Goal: Task Accomplishment & Management: Complete application form

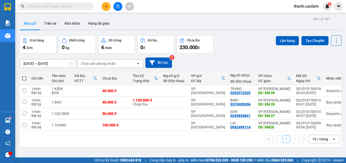
click at [102, 6] on button at bounding box center [106, 6] width 9 height 9
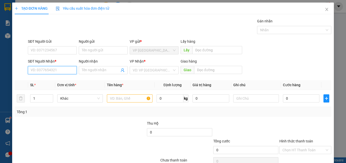
click at [60, 69] on input "SĐT Người Nhận *" at bounding box center [52, 70] width 49 height 8
click at [45, 79] on div "0905302503 - DUY" at bounding box center [52, 80] width 42 height 6
type input "0905302503"
type input "DUY"
type input "0905302503"
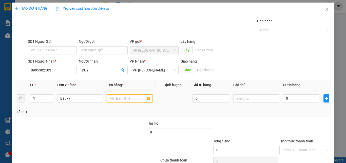
click at [127, 97] on input "text" at bounding box center [130, 98] width 46 height 8
type input "1 CUC"
click at [295, 100] on input "0" at bounding box center [301, 98] width 37 height 8
type input "3"
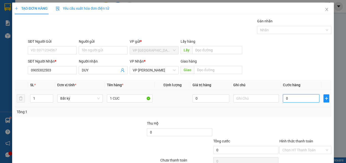
type input "3"
type input "30"
type input "30.000"
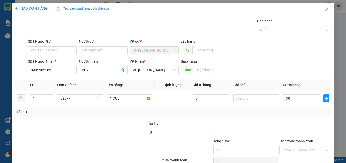
type input "30.000"
click at [310, 121] on div at bounding box center [305, 129] width 53 height 18
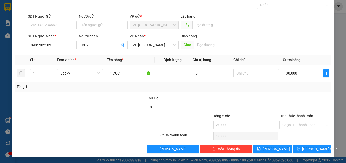
click at [298, 116] on label "Hình thức thanh toán" at bounding box center [297, 116] width 34 height 4
click at [298, 121] on input "Hình thức thanh toán" at bounding box center [304, 125] width 42 height 8
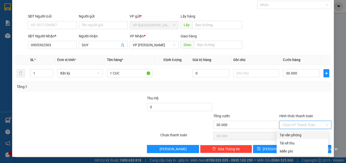
click at [294, 137] on div "Tại văn phòng" at bounding box center [302, 135] width 45 height 6
type input "0"
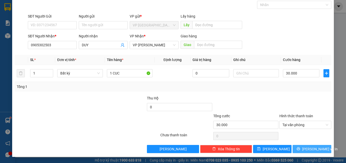
click at [306, 148] on span "[PERSON_NAME] và In" at bounding box center [320, 149] width 35 height 6
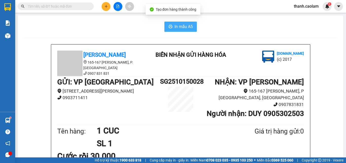
click at [182, 29] on span "In mẫu A5" at bounding box center [184, 26] width 18 height 6
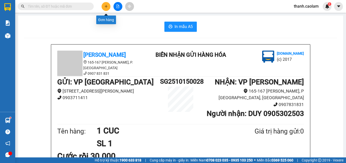
click at [104, 5] on icon "plus" at bounding box center [106, 7] width 4 height 4
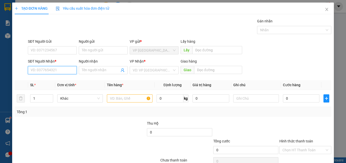
click at [69, 68] on input "SĐT Người Nhận *" at bounding box center [52, 70] width 49 height 8
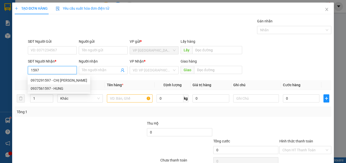
click at [58, 88] on div "0937561597 - HUNG" at bounding box center [59, 88] width 57 height 6
type input "0937561597"
type input "HUNG"
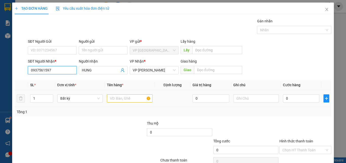
type input "0937561597"
click at [135, 96] on input "text" at bounding box center [130, 98] width 46 height 8
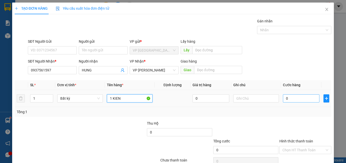
type input "1 KIEN"
click at [299, 99] on input "0" at bounding box center [301, 98] width 37 height 8
type input "3"
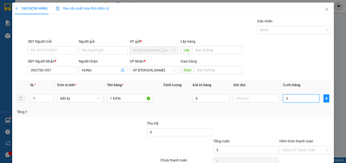
type input "30"
type input "30.000"
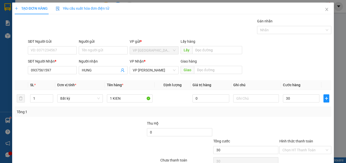
type input "30.000"
click at [301, 120] on div at bounding box center [305, 129] width 53 height 18
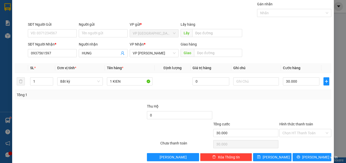
scroll to position [25, 0]
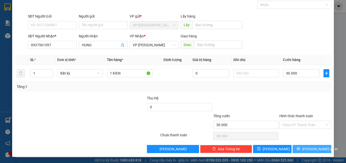
click at [300, 147] on icon "printer" at bounding box center [299, 149] width 4 height 4
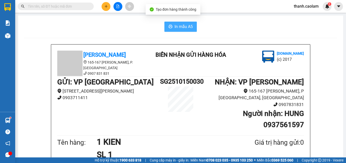
click at [181, 24] on span "In mẫu A5" at bounding box center [184, 26] width 18 height 6
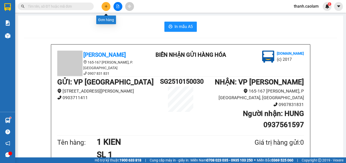
click at [106, 5] on icon "plus" at bounding box center [106, 7] width 4 height 4
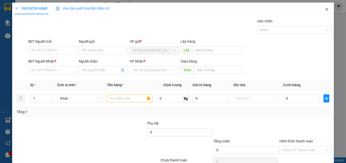
click at [326, 10] on icon "close" at bounding box center [327, 9] width 3 height 3
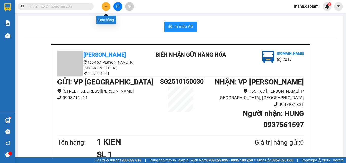
click at [109, 6] on button at bounding box center [106, 6] width 9 height 9
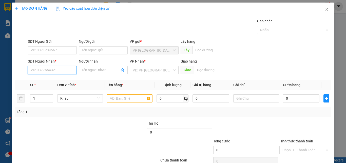
click at [58, 69] on input "SĐT Người Nhận *" at bounding box center [52, 70] width 49 height 8
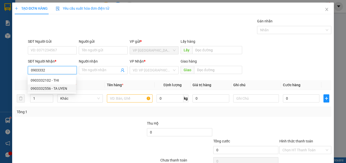
click at [57, 89] on div "0903332556 - TA UYEN" at bounding box center [52, 88] width 42 height 6
type input "0903332556"
type input "TA UYEN"
type input "KM 34"
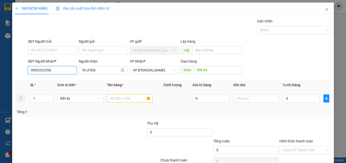
type input "0903332556"
click at [127, 99] on input "text" at bounding box center [130, 98] width 46 height 8
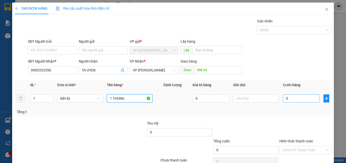
type input "1 THUNG"
click at [291, 97] on input "0" at bounding box center [301, 98] width 37 height 8
type input "3"
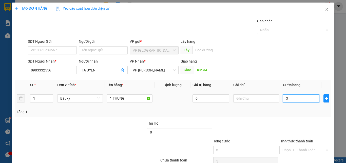
type input "30"
type input "300"
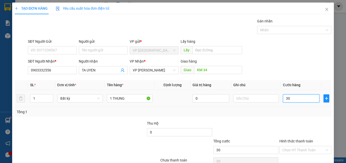
type input "300"
type input "3.000"
type input "30.000"
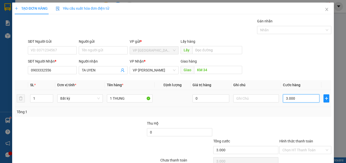
type input "30.000"
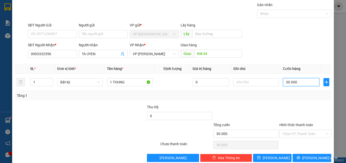
scroll to position [25, 0]
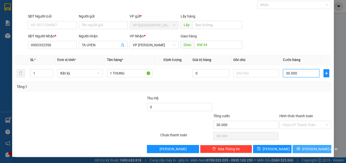
type input "30.000"
click at [300, 149] on icon "printer" at bounding box center [299, 149] width 4 height 4
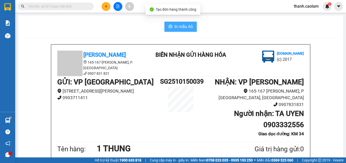
click at [185, 28] on span "In mẫu A5" at bounding box center [184, 26] width 18 height 6
click at [289, 27] on div "In mẫu A5" at bounding box center [180, 27] width 313 height 10
click at [107, 6] on icon "plus" at bounding box center [106, 7] width 4 height 4
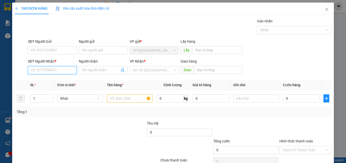
click at [59, 70] on input "SĐT Người Nhận *" at bounding box center [52, 70] width 49 height 8
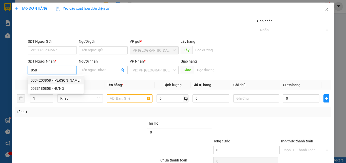
click at [64, 81] on div "0334203858 - KIM THANH" at bounding box center [56, 80] width 50 height 6
type input "0334203858"
type input "KIM THANH"
type input "KM 30"
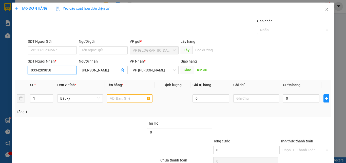
type input "0334203858"
click at [126, 99] on input "text" at bounding box center [130, 98] width 46 height 8
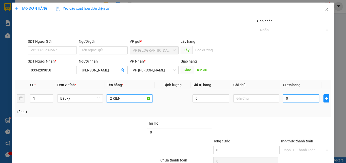
type input "2 KIEN"
click at [288, 96] on input "0" at bounding box center [301, 98] width 37 height 8
type input "8"
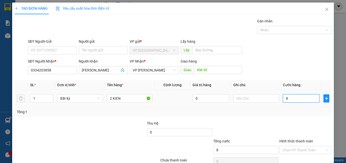
type input "80"
type input "80.000"
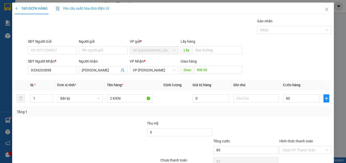
type input "80.000"
click at [292, 119] on div "Transit Pickup Surcharge Ids Transit Deliver Surcharge Ids Transit Deliver Surc…" at bounding box center [173, 97] width 317 height 159
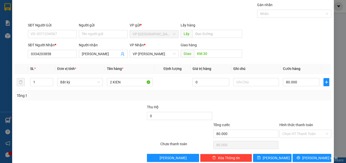
scroll to position [25, 0]
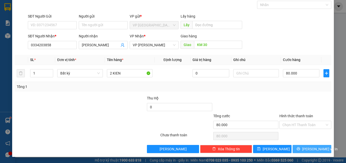
click at [318, 145] on button "[PERSON_NAME] và In" at bounding box center [312, 149] width 39 height 8
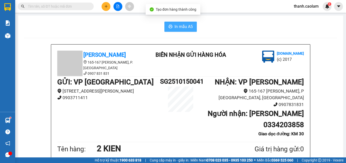
click at [184, 27] on span "In mẫu A5" at bounding box center [184, 26] width 18 height 6
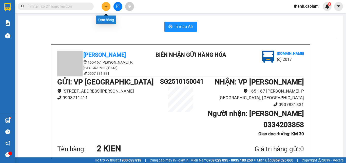
click at [107, 5] on icon "plus" at bounding box center [106, 7] width 4 height 4
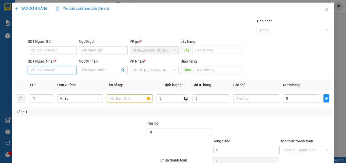
click at [59, 69] on input "SĐT Người Nhận *" at bounding box center [52, 70] width 49 height 8
drag, startPoint x: 57, startPoint y: 80, endPoint x: 57, endPoint y: 77, distance: 2.8
click at [57, 80] on div "0937288384 - BẢO" at bounding box center [52, 80] width 42 height 6
type input "0937288384"
type input "BẢO"
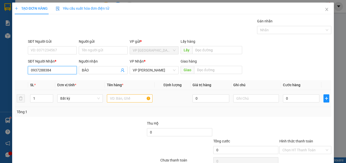
type input "0937288384"
click at [120, 98] on input "text" at bounding box center [130, 98] width 46 height 8
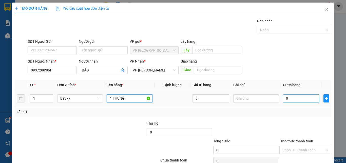
type input "1 THUNG"
click at [302, 96] on input "0" at bounding box center [301, 98] width 37 height 8
type input "4"
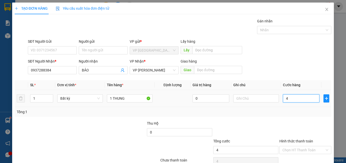
type input "40"
type input "40.000"
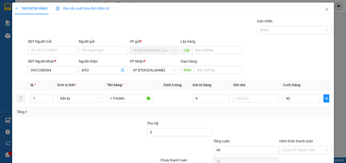
type input "40.000"
drag, startPoint x: 308, startPoint y: 119, endPoint x: 306, endPoint y: 115, distance: 4.3
click at [308, 119] on div "Transit Pickup Surcharge Ids Transit Deliver Surcharge Ids Transit Deliver Surc…" at bounding box center [173, 97] width 317 height 159
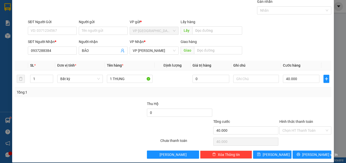
scroll to position [25, 0]
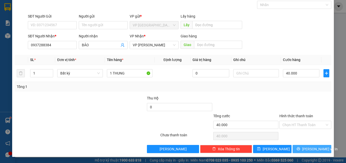
click at [306, 149] on span "[PERSON_NAME] và In" at bounding box center [320, 149] width 35 height 6
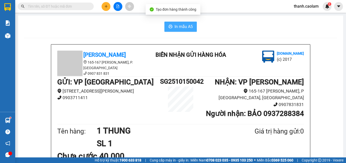
click at [172, 24] on button "In mẫu A5" at bounding box center [181, 27] width 32 height 10
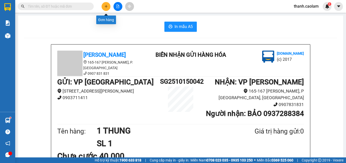
click at [108, 7] on icon "plus" at bounding box center [106, 7] width 4 height 4
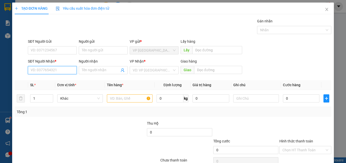
click at [64, 72] on input "SĐT Người Nhận *" at bounding box center [52, 70] width 49 height 8
click at [325, 9] on icon "close" at bounding box center [327, 9] width 4 height 4
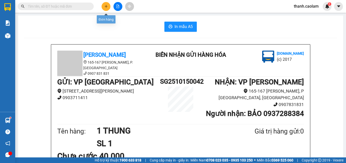
click at [107, 7] on icon "plus" at bounding box center [106, 7] width 4 height 4
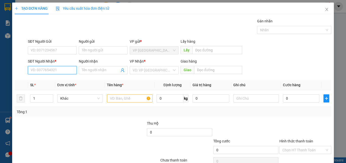
click at [61, 69] on input "SĐT Người Nhận *" at bounding box center [52, 70] width 49 height 8
click at [326, 11] on icon "close" at bounding box center [327, 9] width 3 height 3
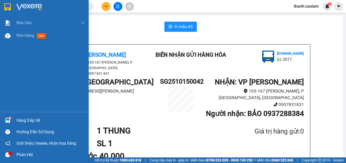
click at [9, 5] on img at bounding box center [7, 7] width 7 height 8
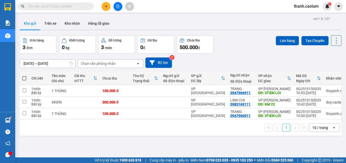
click at [332, 129] on icon "open" at bounding box center [334, 127] width 4 height 4
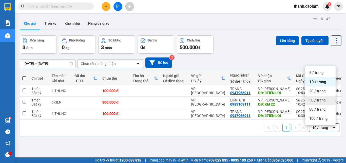
click at [314, 101] on span "50 / trang" at bounding box center [318, 99] width 16 height 5
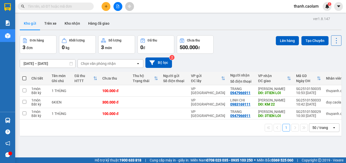
drag, startPoint x: 78, startPoint y: 7, endPoint x: 75, endPoint y: 4, distance: 4.0
click at [78, 6] on input "text" at bounding box center [58, 7] width 60 height 6
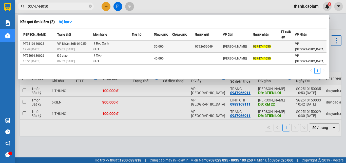
type input "0374744050"
click at [170, 43] on td "30.000" at bounding box center [163, 47] width 19 height 12
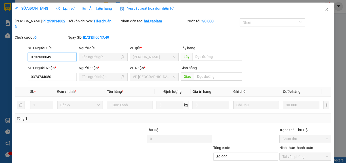
type input "0792656049"
type input "0374744050"
type input "30.000"
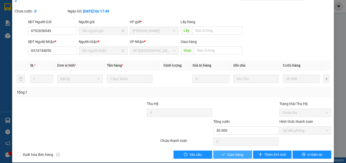
click at [232, 151] on span "Giao hàng" at bounding box center [235, 154] width 16 height 6
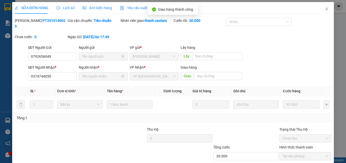
scroll to position [0, 0]
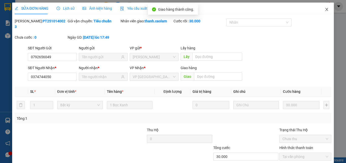
click at [326, 10] on icon "close" at bounding box center [327, 9] width 3 height 3
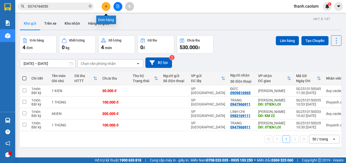
click at [105, 6] on icon "plus" at bounding box center [106, 7] width 4 height 4
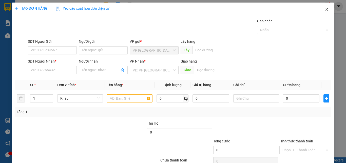
click at [325, 9] on icon "close" at bounding box center [327, 9] width 4 height 4
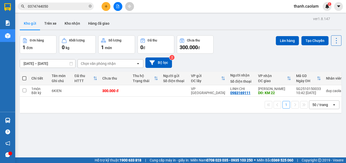
click at [122, 4] on div at bounding box center [118, 6] width 38 height 9
click at [118, 5] on icon "file-add" at bounding box center [118, 7] width 4 height 4
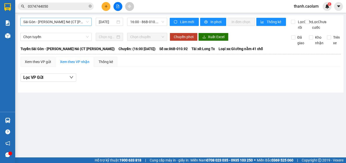
click at [67, 20] on span "Sài Gòn - [PERSON_NAME] Né (CT [PERSON_NAME])" at bounding box center [55, 22] width 65 height 8
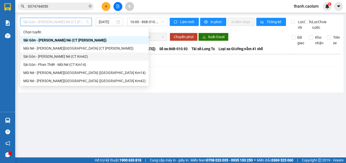
click at [84, 57] on div "Sài Gòn - [PERSON_NAME] Né (CT Km42)" at bounding box center [84, 57] width 122 height 6
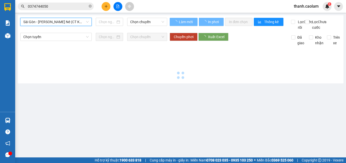
type input "[DATE]"
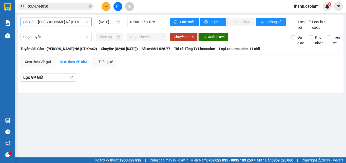
click at [146, 22] on span "02:00 - 86H-026.77" at bounding box center [147, 22] width 34 height 8
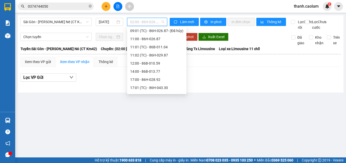
scroll to position [65, 0]
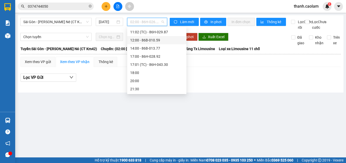
click at [143, 39] on div "12:00 - 86B-010.59" at bounding box center [156, 40] width 53 height 6
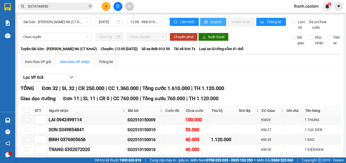
click at [214, 19] on button "In phơi" at bounding box center [213, 22] width 26 height 8
click at [211, 21] on span "In phơi" at bounding box center [217, 22] width 12 height 6
click at [104, 6] on icon "plus" at bounding box center [106, 7] width 4 height 4
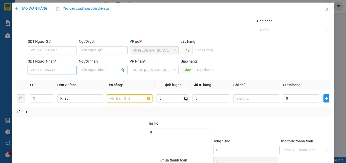
click at [49, 67] on input "SĐT Người Nhận *" at bounding box center [52, 70] width 49 height 8
type input "0945778575"
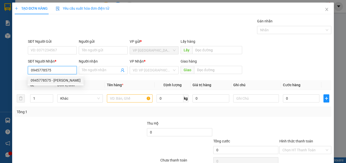
click at [60, 80] on div "0945778575 - [PERSON_NAME]" at bounding box center [56, 80] width 50 height 6
type input "DUNG"
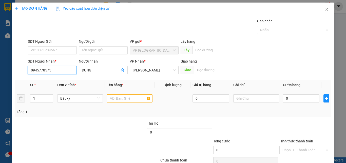
type input "0945778575"
click at [115, 99] on input "text" at bounding box center [130, 98] width 46 height 8
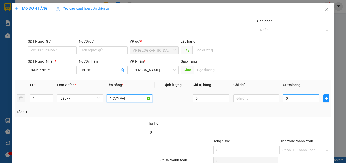
type input "1 CAY VAI"
click at [288, 97] on input "0" at bounding box center [301, 98] width 37 height 8
type input "5"
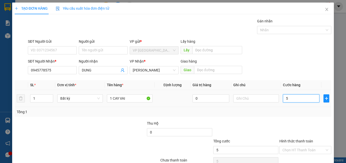
type input "50"
type input "50.000"
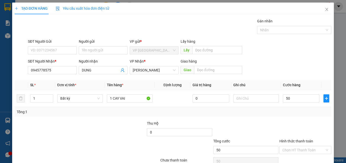
type input "50.000"
click at [281, 123] on div at bounding box center [305, 129] width 53 height 18
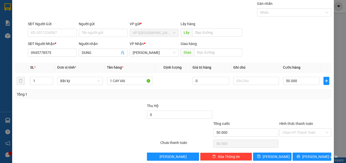
scroll to position [25, 0]
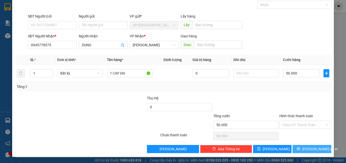
click at [311, 147] on span "[PERSON_NAME] và In" at bounding box center [320, 149] width 35 height 6
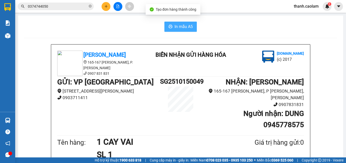
click at [179, 25] on span "In mẫu A5" at bounding box center [184, 26] width 18 height 6
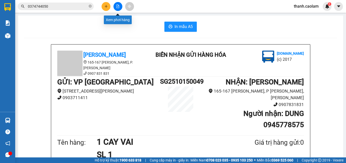
click at [120, 6] on button at bounding box center [118, 6] width 9 height 9
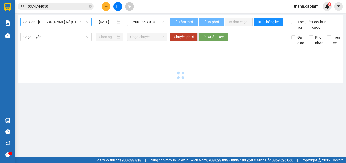
click at [76, 21] on span "Sài Gòn - [PERSON_NAME] Né (CT [PERSON_NAME])" at bounding box center [55, 22] width 65 height 8
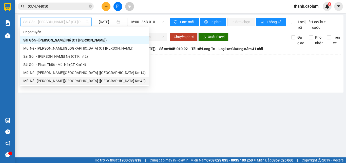
click at [77, 79] on div "Mũi Né - [PERSON_NAME][GEOGRAPHIC_DATA] ([GEOGRAPHIC_DATA] Km42)" at bounding box center [84, 81] width 122 height 6
type input "[DATE]"
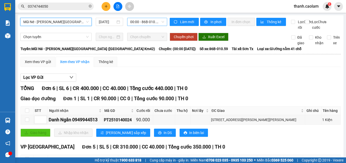
click at [151, 20] on span "00:00 - 86B-010.59" at bounding box center [147, 22] width 34 height 8
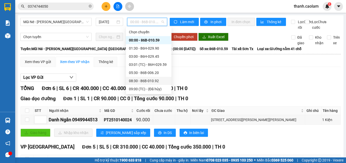
click at [148, 79] on div "08:30 - 86B-010.92" at bounding box center [149, 81] width 40 height 6
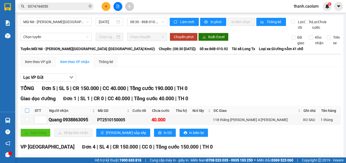
click at [27, 112] on input "checkbox" at bounding box center [27, 110] width 4 height 4
checkbox input "true"
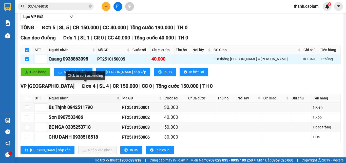
scroll to position [52, 0]
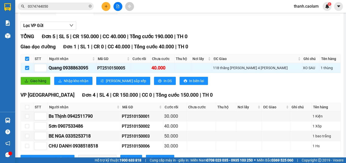
click at [28, 61] on input "checkbox" at bounding box center [27, 59] width 4 height 4
checkbox input "false"
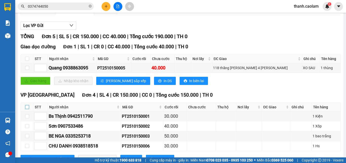
click at [27, 109] on input "checkbox" at bounding box center [27, 107] width 4 height 4
checkbox input "true"
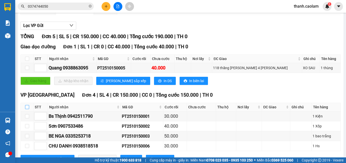
checkbox input "true"
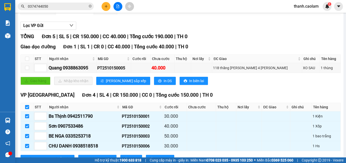
scroll to position [77, 0]
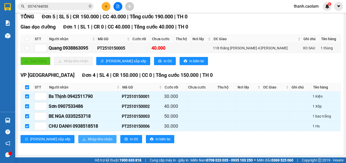
click at [88, 140] on span "Nhập kho nhận" at bounding box center [100, 139] width 25 height 6
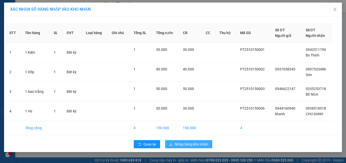
click at [200, 145] on span "Nhập hàng kho nhận" at bounding box center [191, 144] width 33 height 6
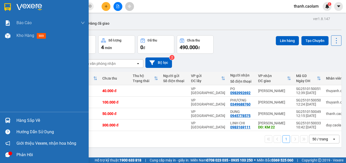
click at [5, 10] on img at bounding box center [7, 7] width 7 height 8
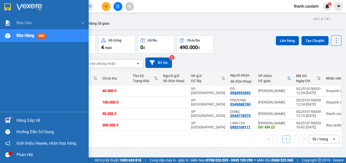
click at [5, 5] on img at bounding box center [7, 7] width 7 height 8
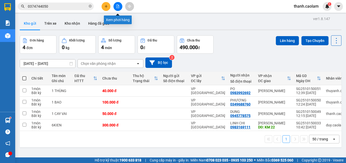
click at [121, 7] on button at bounding box center [118, 6] width 9 height 9
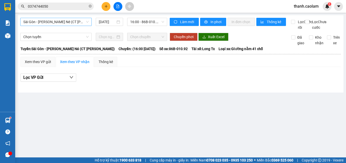
click at [77, 23] on span "Sài Gòn - [PERSON_NAME] Né (CT [PERSON_NAME])" at bounding box center [55, 22] width 65 height 8
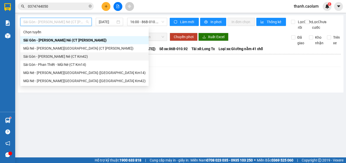
click at [59, 56] on div "Sài Gòn - [PERSON_NAME] Né (CT Km42)" at bounding box center [84, 57] width 122 height 6
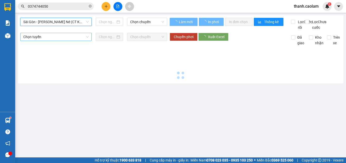
type input "[DATE]"
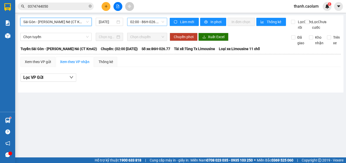
click at [140, 23] on span "02:00 - 86H-026.77" at bounding box center [147, 22] width 34 height 8
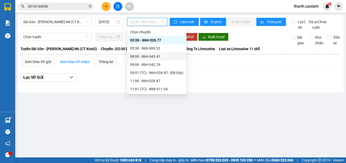
click at [144, 57] on div "08:00 - 86H-043.41" at bounding box center [156, 57] width 53 height 6
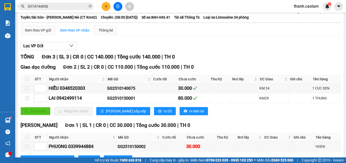
scroll to position [57, 0]
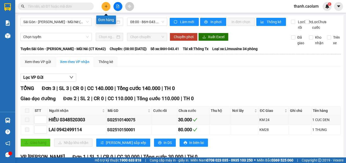
click at [107, 7] on icon "plus" at bounding box center [106, 7] width 4 height 4
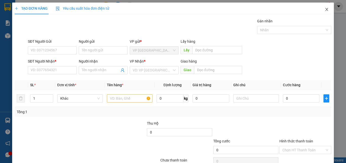
click at [325, 10] on icon "close" at bounding box center [327, 9] width 4 height 4
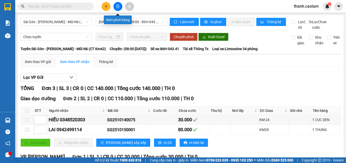
click at [117, 8] on icon "file-add" at bounding box center [118, 7] width 4 height 4
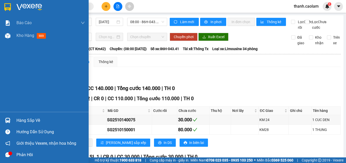
click at [7, 7] on img at bounding box center [7, 7] width 7 height 8
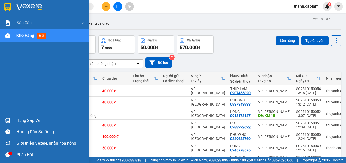
click at [6, 8] on img at bounding box center [7, 7] width 7 height 8
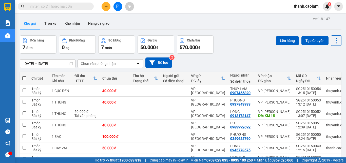
click at [106, 6] on icon "plus" at bounding box center [106, 7] width 4 height 4
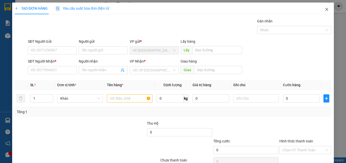
click at [325, 9] on icon "close" at bounding box center [327, 9] width 4 height 4
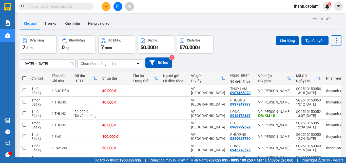
click at [239, 26] on div "Kho gửi Trên xe Kho nhận Hàng đã giao" at bounding box center [181, 23] width 322 height 13
click at [23, 78] on span at bounding box center [24, 78] width 4 height 4
click at [24, 76] on input "checkbox" at bounding box center [24, 76] width 0 height 0
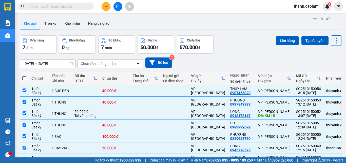
checkbox input "true"
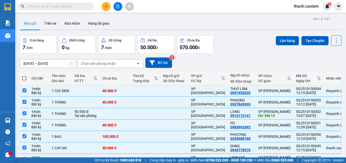
checkbox input "true"
click at [283, 39] on button "Lên hàng" at bounding box center [287, 40] width 23 height 9
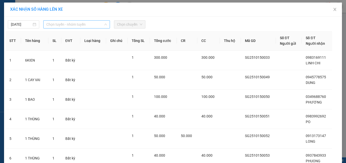
click at [95, 23] on span "Chọn tuyến - nhóm tuyến" at bounding box center [76, 25] width 61 height 8
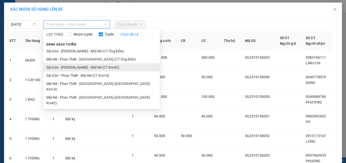
drag, startPoint x: 80, startPoint y: 68, endPoint x: 85, endPoint y: 38, distance: 30.6
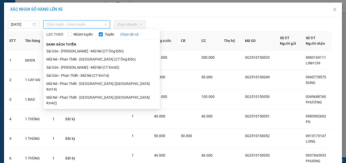
click at [80, 67] on li "Sài Gòn - [PERSON_NAME] Né (CT Km42)" at bounding box center [101, 67] width 117 height 8
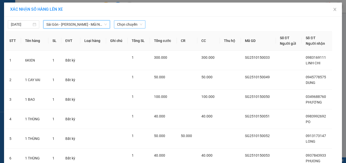
click at [138, 25] on span "Chọn chuyến" at bounding box center [129, 25] width 25 height 8
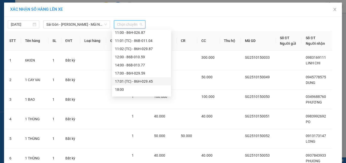
scroll to position [65, 0]
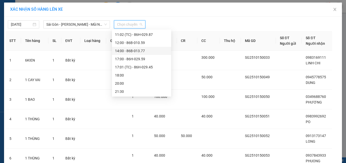
click at [131, 50] on div "14:00 - 86B-013.77" at bounding box center [141, 51] width 53 height 6
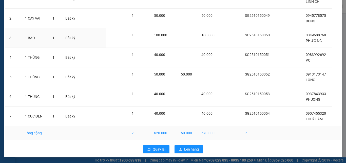
scroll to position [65, 0]
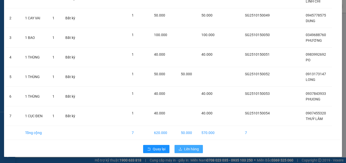
click at [191, 149] on span "Lên hàng" at bounding box center [191, 149] width 15 height 6
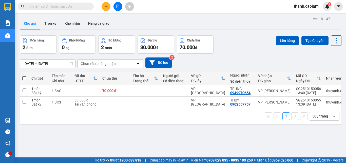
click at [24, 78] on span at bounding box center [24, 78] width 4 height 4
click at [24, 76] on input "checkbox" at bounding box center [24, 76] width 0 height 0
checkbox input "true"
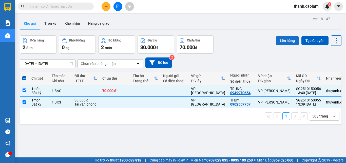
click at [276, 41] on button "Lên hàng" at bounding box center [287, 40] width 23 height 9
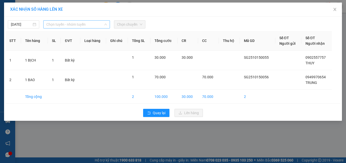
click at [95, 22] on span "Chọn tuyến - nhóm tuyến" at bounding box center [76, 25] width 61 height 8
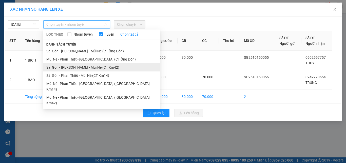
click at [104, 65] on li "Sài Gòn - [PERSON_NAME] Né (CT Km42)" at bounding box center [101, 67] width 117 height 8
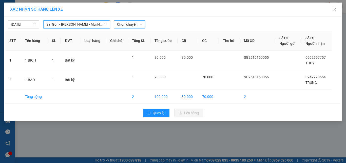
click at [133, 24] on span "Chọn chuyến" at bounding box center [129, 25] width 25 height 8
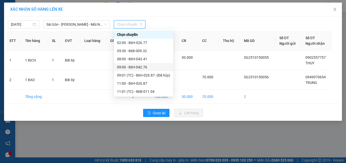
scroll to position [65, 0]
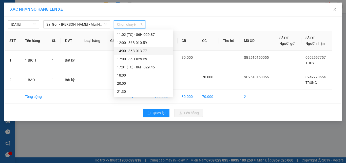
click at [131, 50] on div "14:00 - 86B-013.77" at bounding box center [143, 51] width 53 height 6
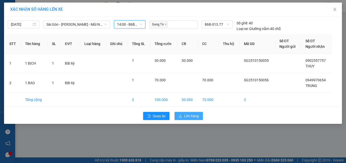
click at [184, 118] on span "Lên hàng" at bounding box center [191, 116] width 15 height 6
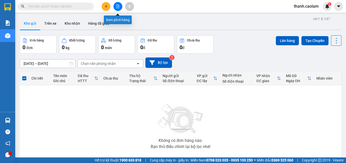
click at [119, 5] on icon "file-add" at bounding box center [118, 7] width 4 height 4
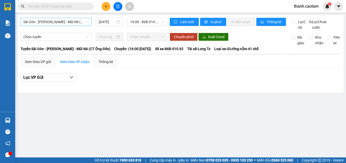
click at [81, 21] on span "Sài Gòn - [PERSON_NAME] Né (CT [PERSON_NAME])" at bounding box center [55, 22] width 65 height 8
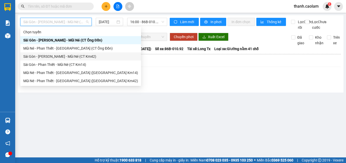
click at [80, 56] on div "Sài Gòn - [PERSON_NAME] Né (CT Km42)" at bounding box center [80, 57] width 115 height 6
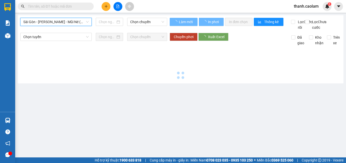
type input "[DATE]"
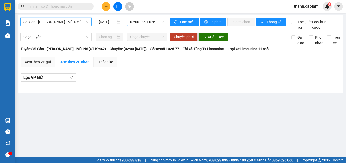
click at [139, 21] on span "02:00 - 86H-026.77" at bounding box center [147, 22] width 34 height 8
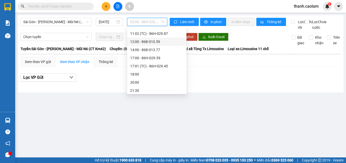
scroll to position [65, 0]
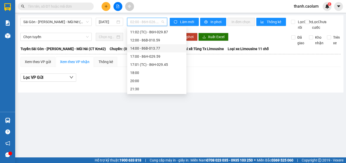
click at [145, 46] on div "14:00 - 86B-013.77" at bounding box center [156, 48] width 53 height 6
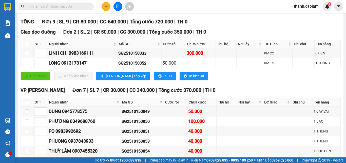
scroll to position [66, 0]
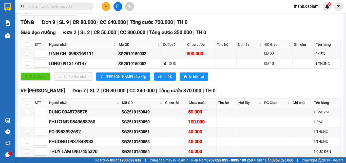
click at [118, 6] on icon "file-add" at bounding box center [118, 7] width 4 height 4
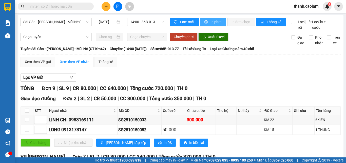
click at [207, 21] on button "In phơi" at bounding box center [213, 22] width 26 height 8
click at [81, 3] on span at bounding box center [56, 7] width 76 height 8
click at [79, 5] on input "text" at bounding box center [58, 7] width 60 height 6
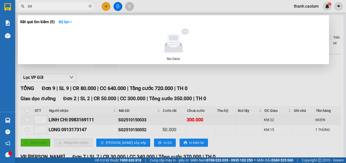
type input "095"
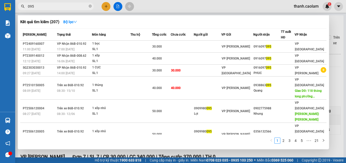
drag, startPoint x: 90, startPoint y: 7, endPoint x: 96, endPoint y: 11, distance: 7.0
click at [90, 7] on icon "close-circle" at bounding box center [90, 6] width 3 height 3
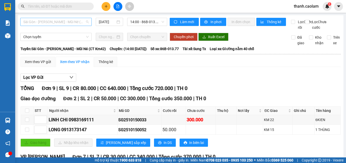
click at [81, 19] on span "Sài Gòn - [PERSON_NAME] Né (CT Km42)" at bounding box center [55, 22] width 65 height 8
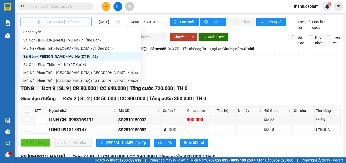
click at [75, 82] on div "Mũi Né - [PERSON_NAME][GEOGRAPHIC_DATA] ([GEOGRAPHIC_DATA] Km42)" at bounding box center [80, 81] width 115 height 6
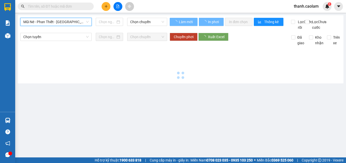
type input "[DATE]"
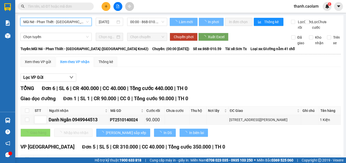
click at [147, 22] on span "00:00 - 86B-010.59" at bounding box center [147, 22] width 34 height 8
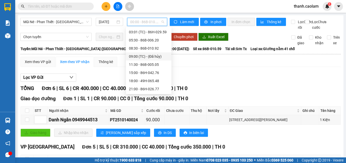
scroll to position [8, 0]
click at [144, 70] on div "08:30 - 86B-010.92" at bounding box center [149, 73] width 40 height 6
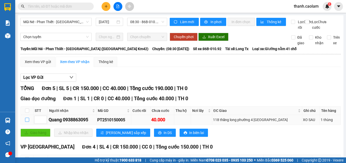
click at [27, 121] on input "checkbox" at bounding box center [27, 119] width 4 height 4
checkbox input "true"
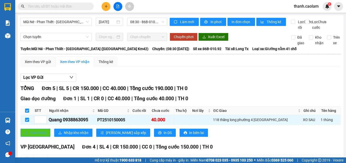
click at [33, 136] on button "Giao hàng" at bounding box center [36, 132] width 30 height 8
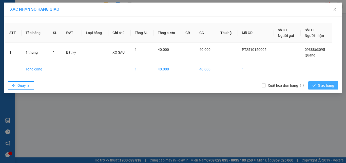
click at [319, 85] on span "Giao hàng" at bounding box center [326, 85] width 16 height 6
